Goal: Information Seeking & Learning: Learn about a topic

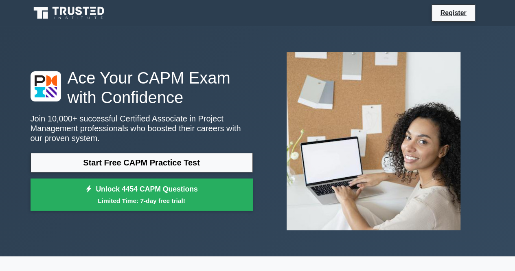
click at [180, 160] on link "Start Free CAPM Practice Test" at bounding box center [142, 163] width 222 height 20
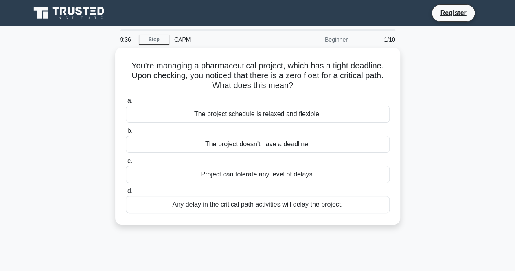
click at [261, 203] on div "Any delay in the critical path activities will delay the project." at bounding box center [258, 204] width 264 height 17
click at [126, 194] on input "d. Any delay in the critical path activities will delay the project." at bounding box center [126, 191] width 0 height 5
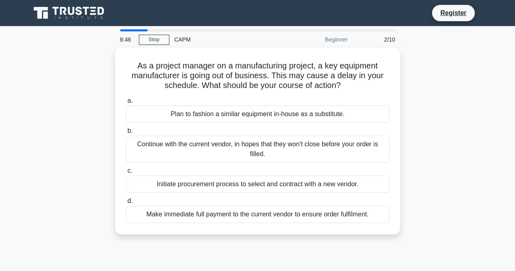
click at [221, 185] on div "Initiate procurement process to select and contract with a new vendor." at bounding box center [258, 184] width 264 height 17
click at [126, 173] on input "c. Initiate procurement process to select and contract with a new vendor." at bounding box center [126, 170] width 0 height 5
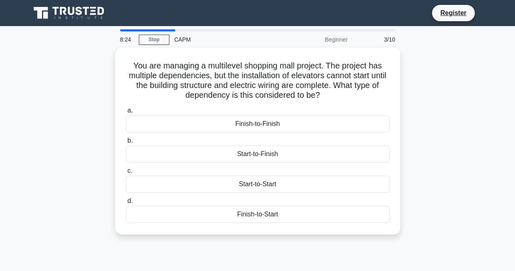
click at [254, 124] on div "Finish-to-Finish" at bounding box center [258, 123] width 264 height 17
click at [126, 113] on input "a. Finish-to-Finish" at bounding box center [126, 110] width 0 height 5
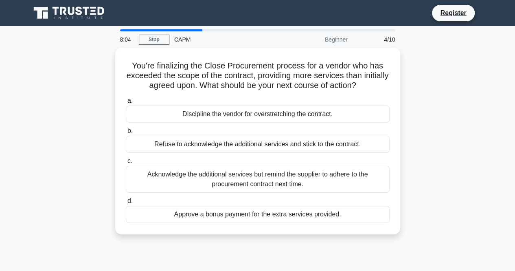
click at [255, 180] on div "Acknowledge the additional services but remind the supplier to adhere to the pr…" at bounding box center [258, 179] width 264 height 27
click at [126, 164] on input "c. Acknowledge the additional services but remind the supplier to adhere to the…" at bounding box center [126, 160] width 0 height 5
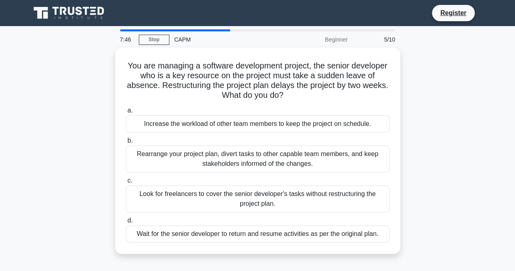
click at [248, 162] on div "Rearrange your project plan, divert tasks to other capable team members, and ke…" at bounding box center [258, 158] width 264 height 27
click at [126, 143] on input "b. Rearrange your project plan, divert tasks to other capable team members, and…" at bounding box center [126, 140] width 0 height 5
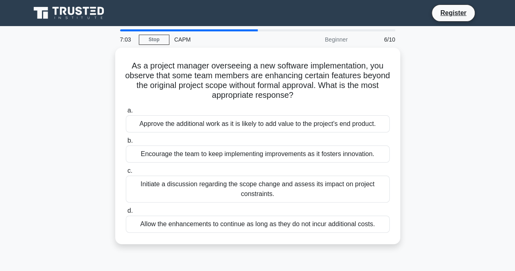
click at [261, 189] on div "Initiate a discussion regarding the scope change and assess its impact on proje…" at bounding box center [258, 189] width 264 height 27
click at [126, 173] on input "c. Initiate a discussion regarding the scope change and assess its impact on pr…" at bounding box center [126, 170] width 0 height 5
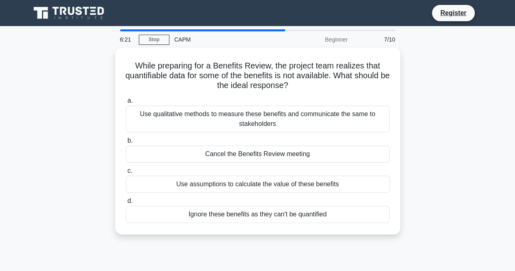
click at [244, 122] on div "Use qualitative methods to measure these benefits and communicate the same to s…" at bounding box center [258, 118] width 264 height 27
click at [126, 103] on input "a. Use qualitative methods to measure these benefits and communicate the same t…" at bounding box center [126, 100] width 0 height 5
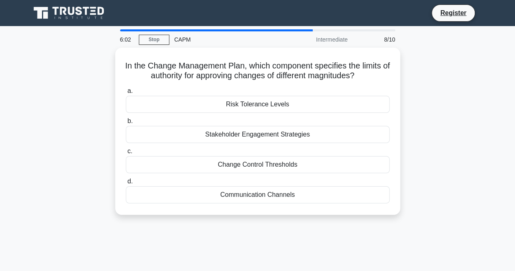
click at [253, 158] on div "Change Control Thresholds" at bounding box center [258, 164] width 264 height 17
click at [126, 154] on input "c. Change Control Thresholds" at bounding box center [126, 151] width 0 height 5
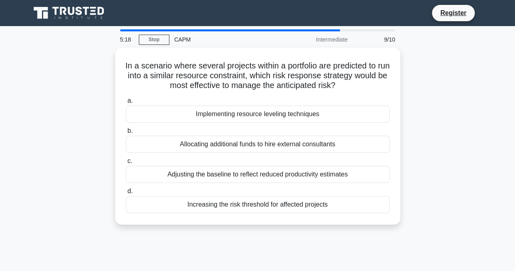
click at [252, 112] on div "Implementing resource leveling techniques" at bounding box center [258, 113] width 264 height 17
click at [126, 103] on input "a. Implementing resource leveling techniques" at bounding box center [126, 100] width 0 height 5
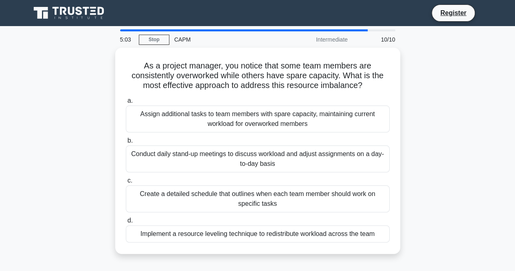
click at [225, 162] on div "Conduct daily stand-up meetings to discuss workload and adjust assignments on a…" at bounding box center [258, 158] width 264 height 27
click at [126, 143] on input "b. Conduct daily stand-up meetings to discuss workload and adjust assignments o…" at bounding box center [126, 140] width 0 height 5
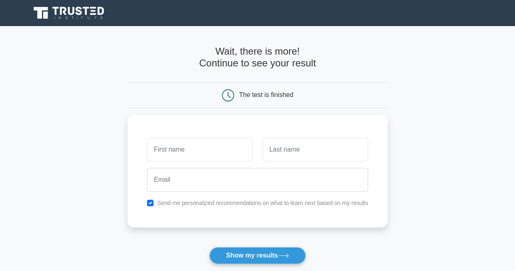
click at [214, 148] on input "text" at bounding box center [199, 150] width 105 height 24
type input "Sandra"
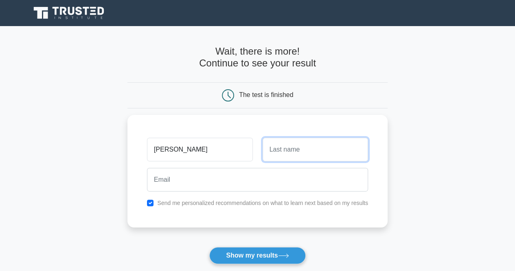
click at [282, 150] on input "text" at bounding box center [315, 150] width 105 height 24
type input "Murekatete"
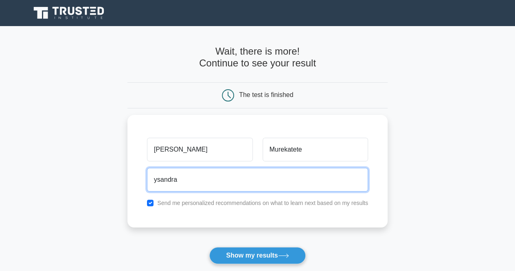
type input "ysandramurekatete@gmail.com"
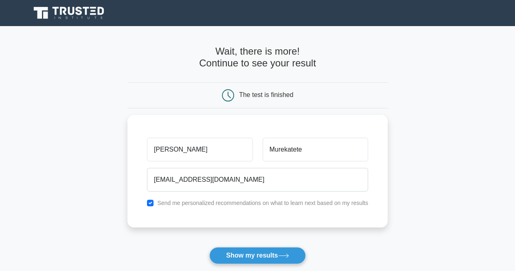
click at [250, 255] on button "Show my results" at bounding box center [257, 255] width 96 height 17
